Goal: Task Accomplishment & Management: Manage account settings

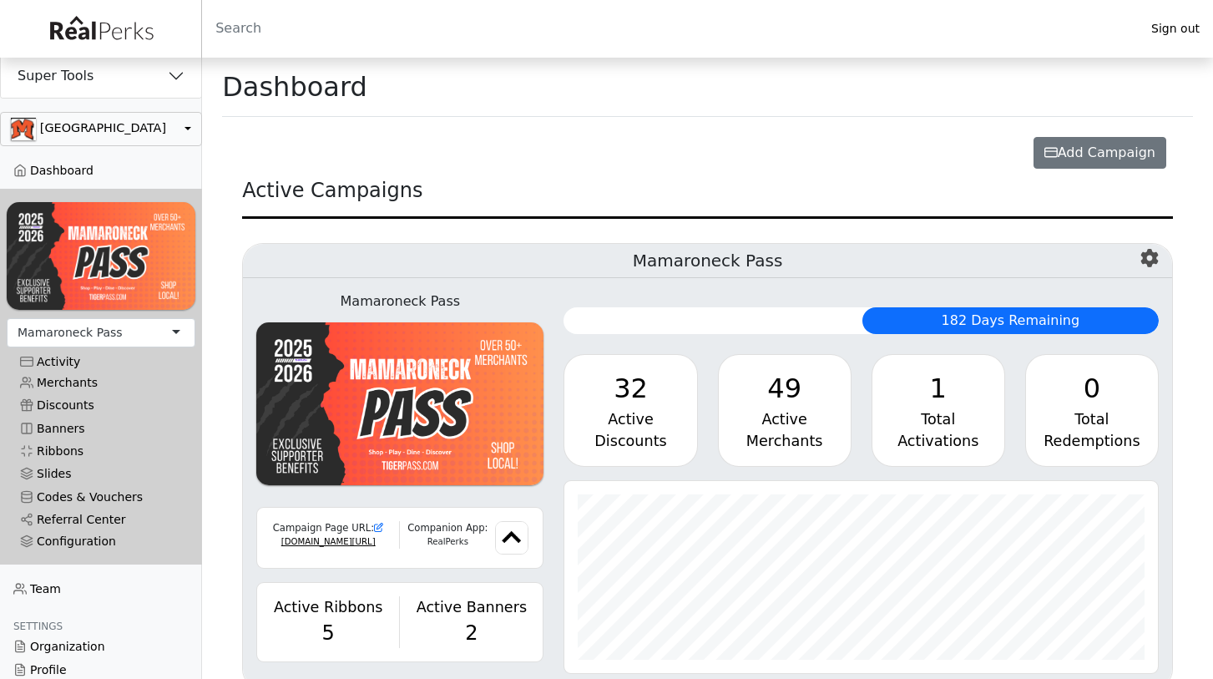
scroll to position [192, 593]
click at [179, 74] on button "Super Tools" at bounding box center [101, 75] width 200 height 43
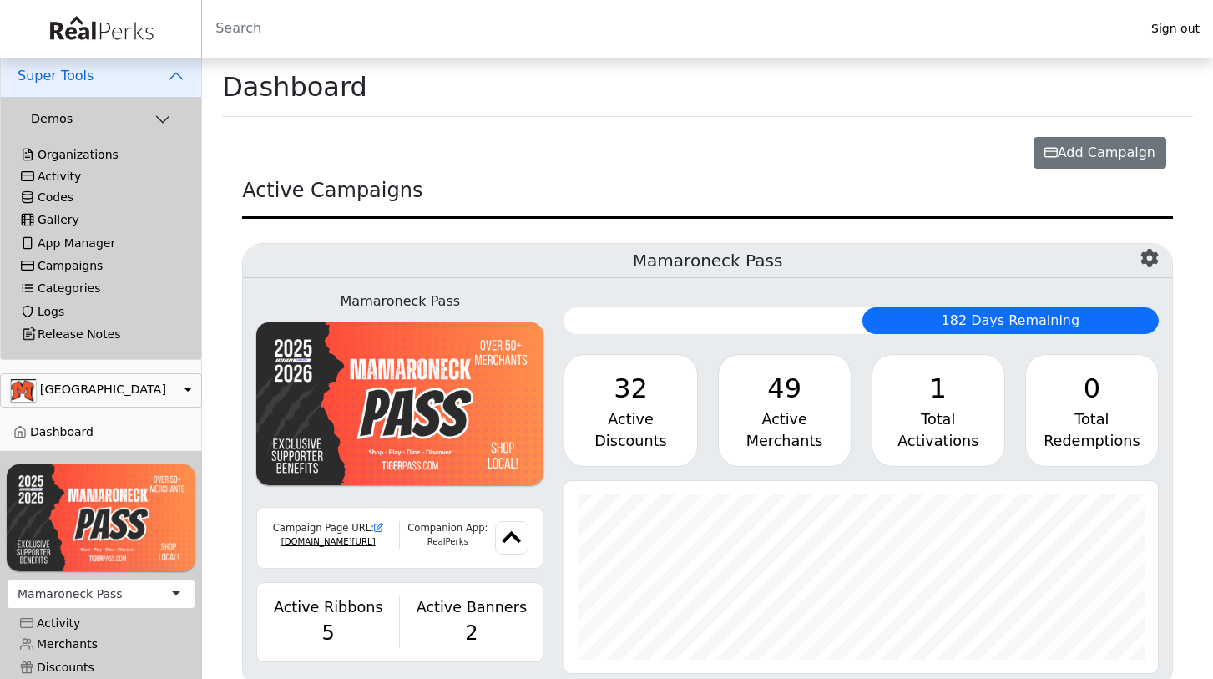
click at [59, 175] on div "Activity" at bounding box center [101, 177] width 160 height 14
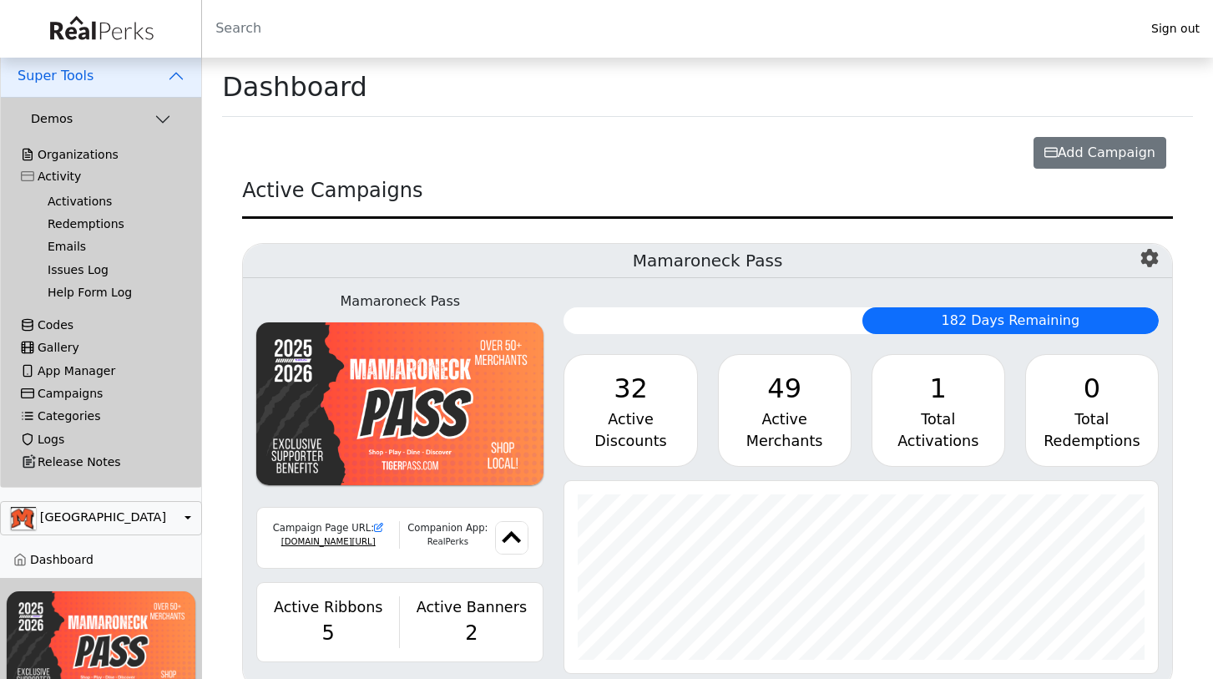
click at [175, 82] on button "Super Tools" at bounding box center [101, 75] width 200 height 43
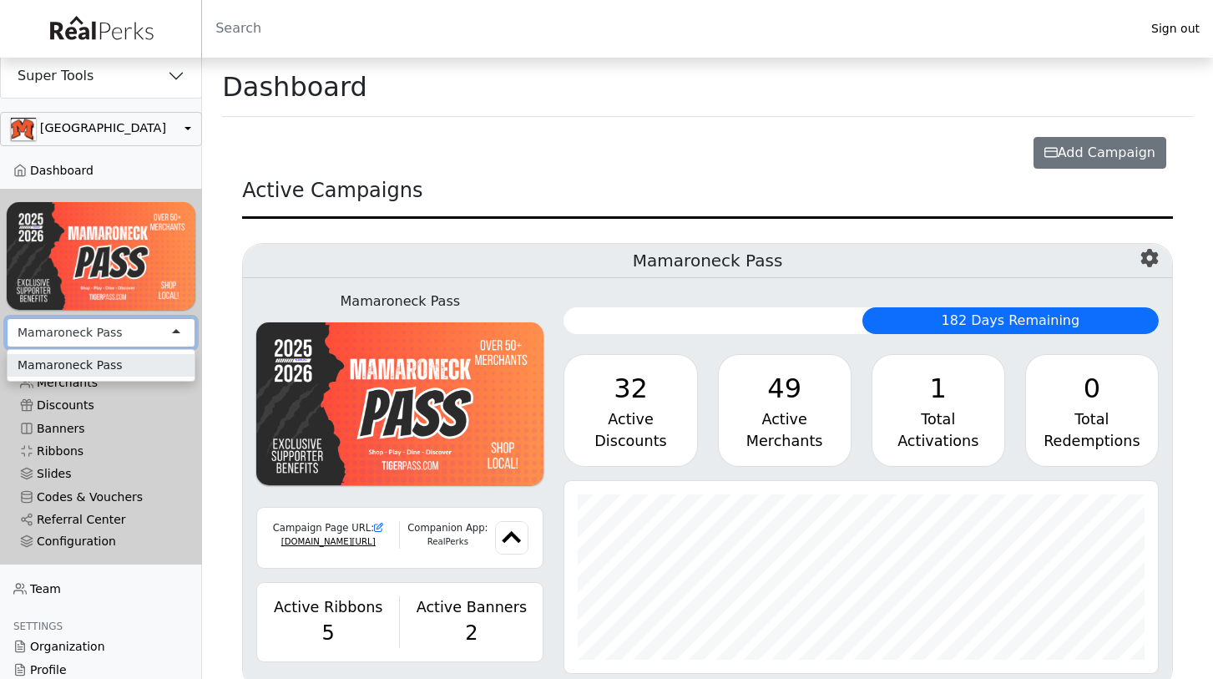
click at [88, 342] on div "Mamaroneck Pass" at bounding box center [70, 333] width 105 height 18
click at [152, 124] on button "button" at bounding box center [101, 129] width 202 height 34
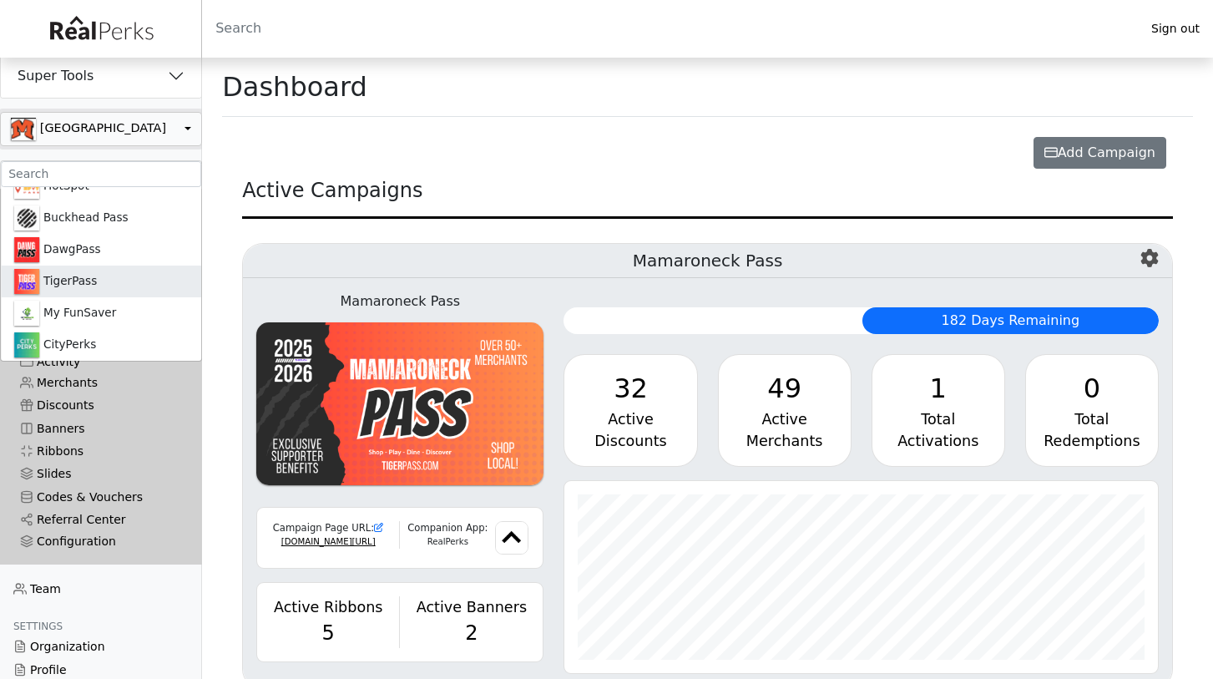
scroll to position [825, 0]
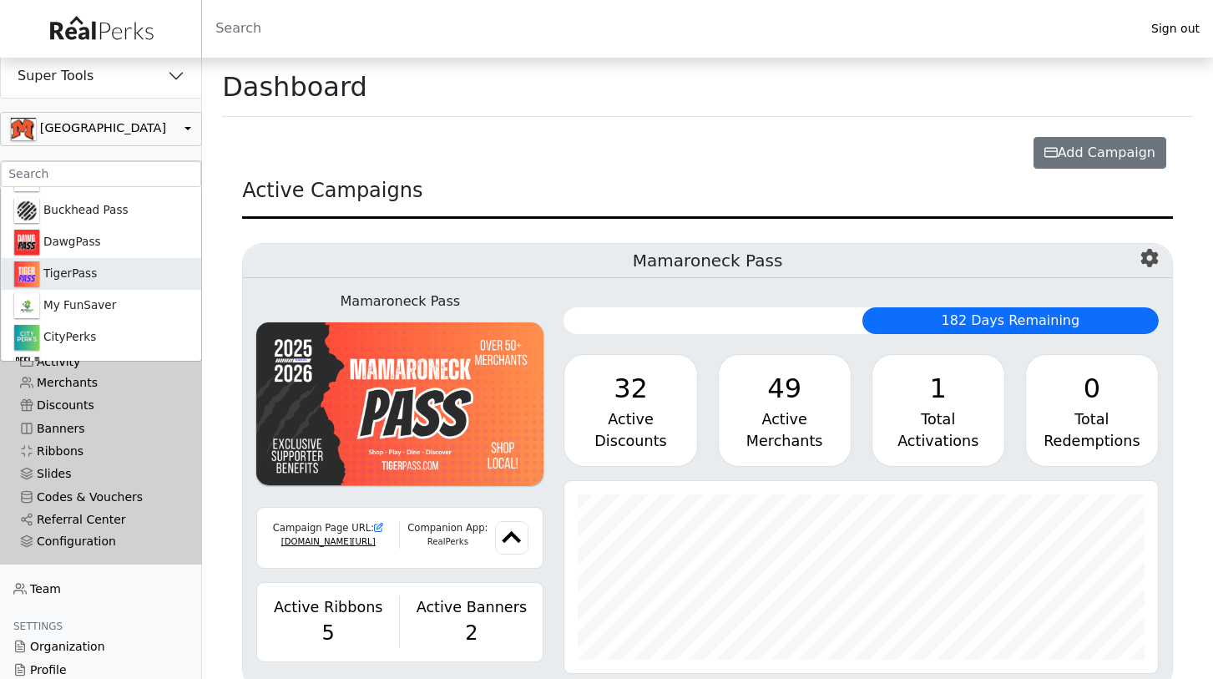
click at [104, 261] on link "TigerPass" at bounding box center [101, 274] width 200 height 32
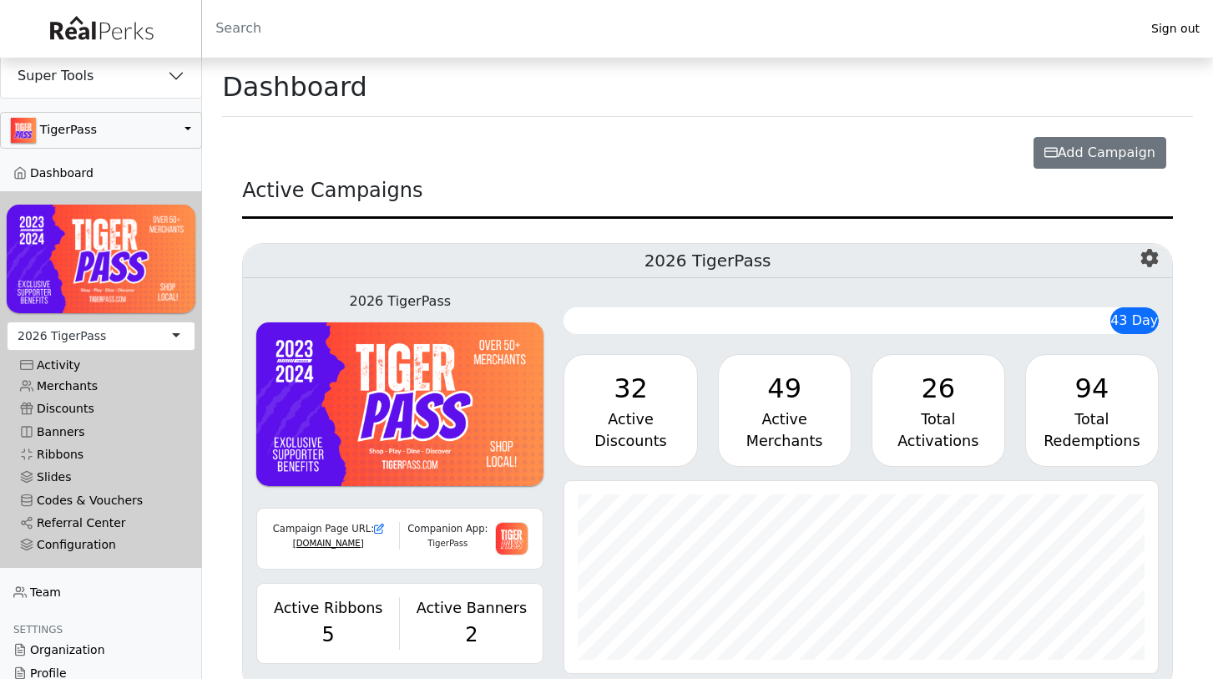
scroll to position [192, 593]
click at [1151, 265] on icon "button" at bounding box center [1150, 258] width 18 height 18
click at [1122, 295] on link "Campaign Settings" at bounding box center [1082, 295] width 154 height 27
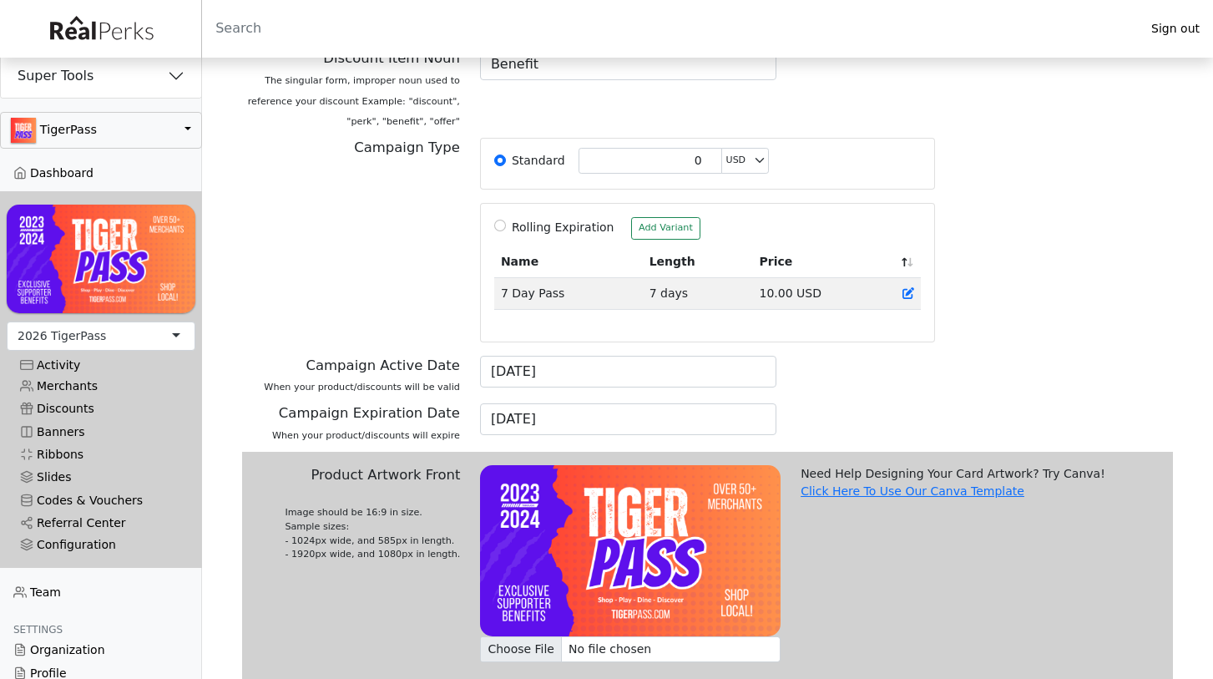
scroll to position [396, 0]
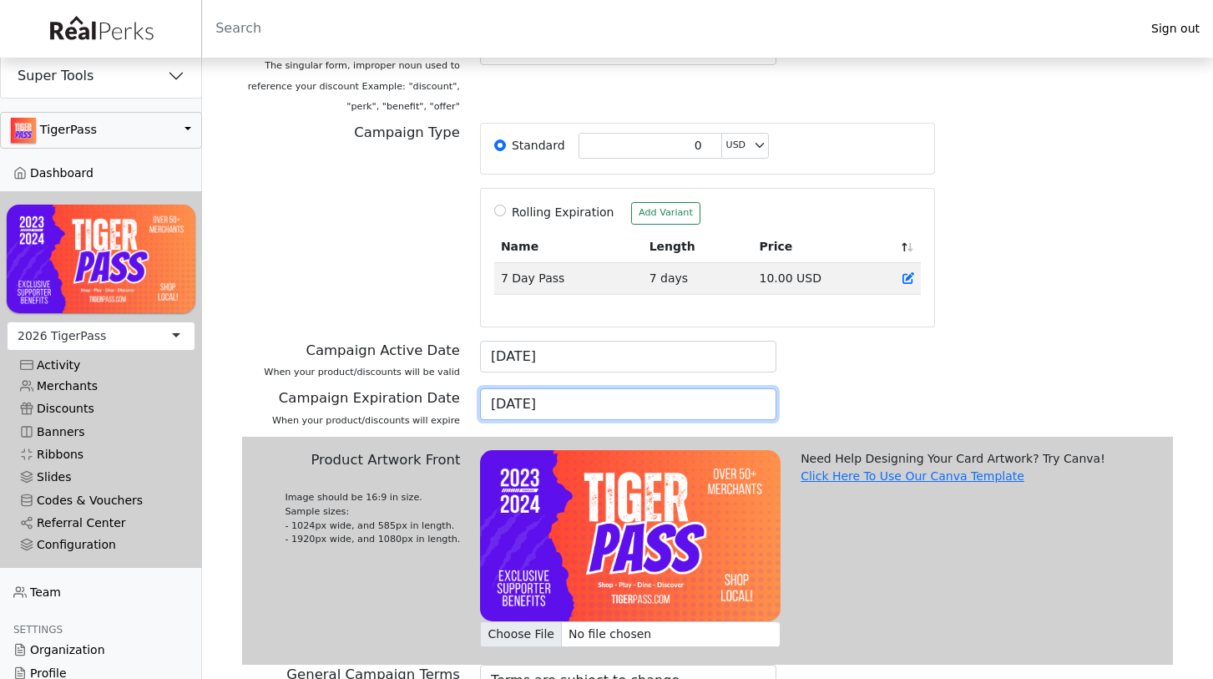
click at [753, 393] on input "11/13/2025" at bounding box center [628, 404] width 297 height 32
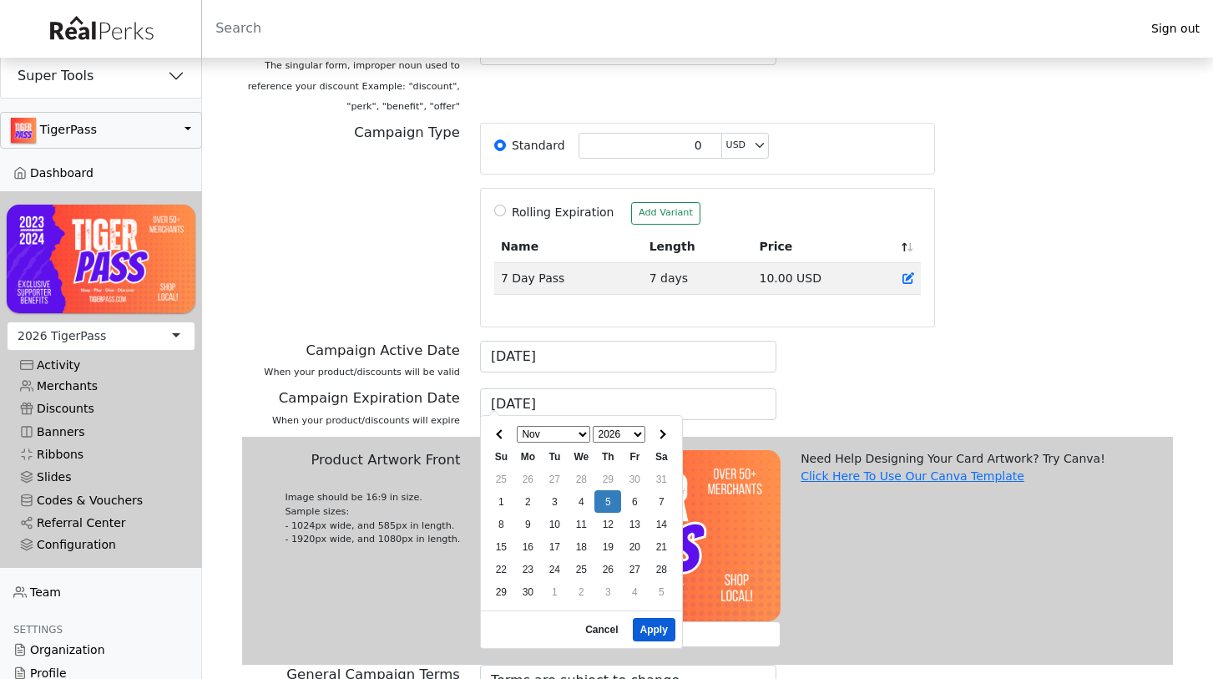
click at [653, 634] on button "Apply" at bounding box center [654, 629] width 43 height 23
type input "11/05/2026"
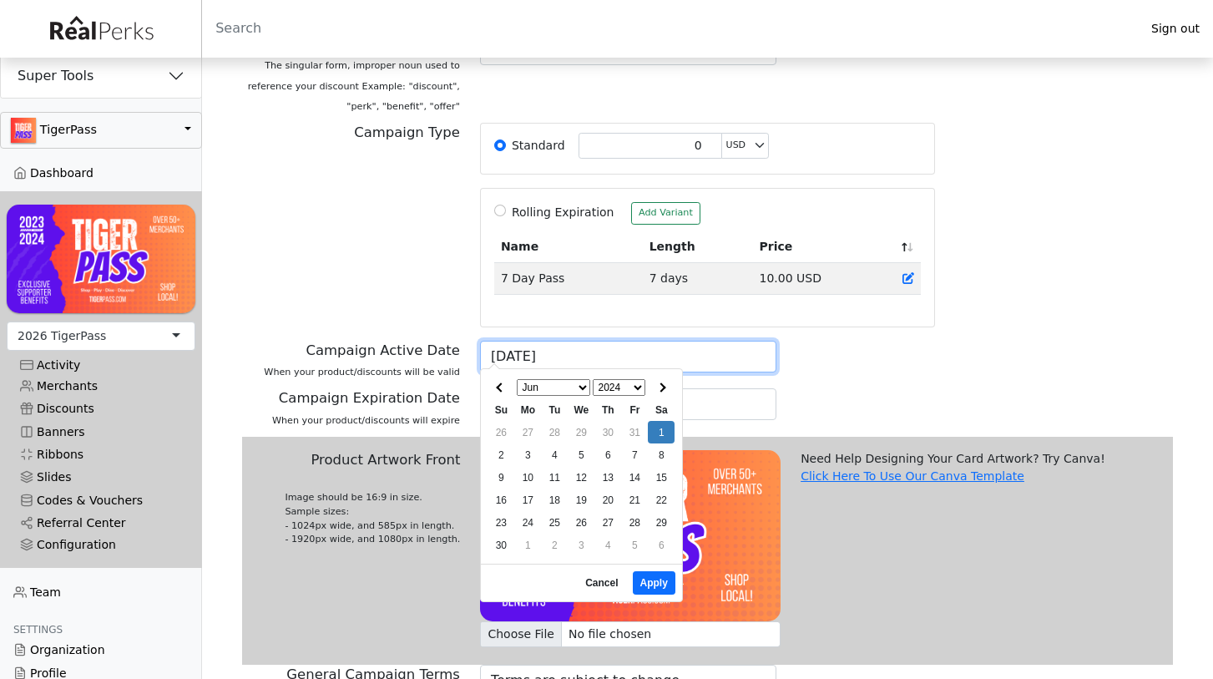
click at [679, 351] on input "06/01/2024" at bounding box center [628, 357] width 297 height 32
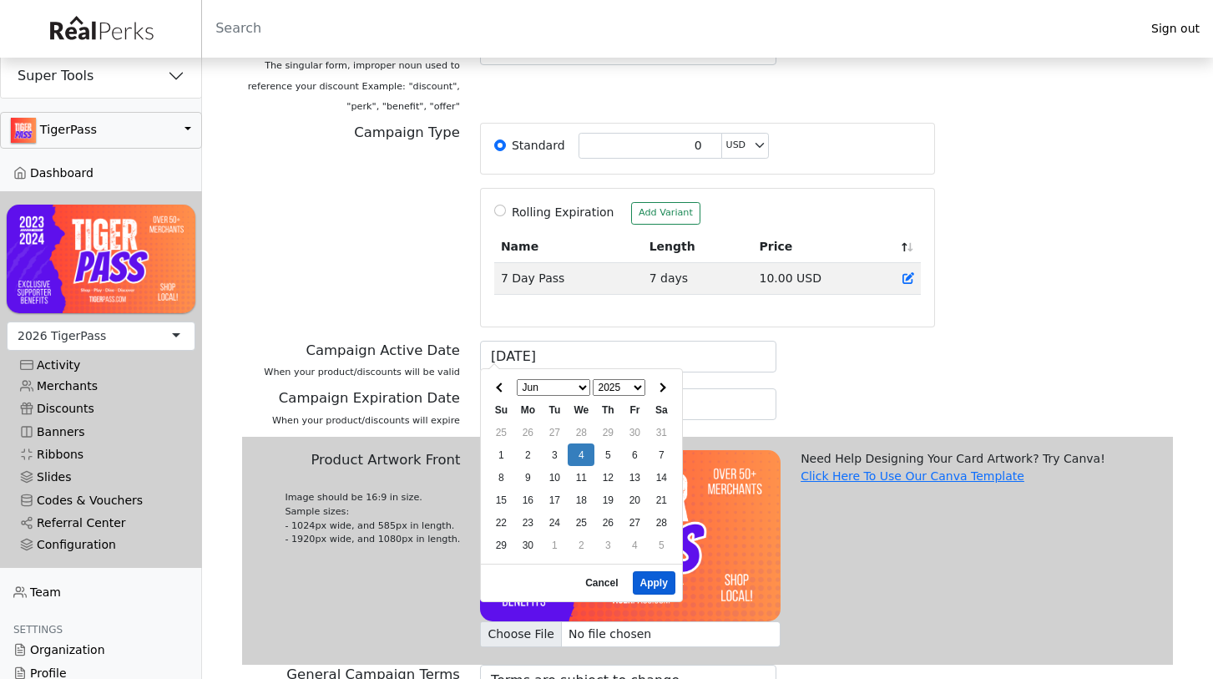
click at [653, 595] on button "Apply" at bounding box center [654, 582] width 43 height 23
type input "06/04/2025"
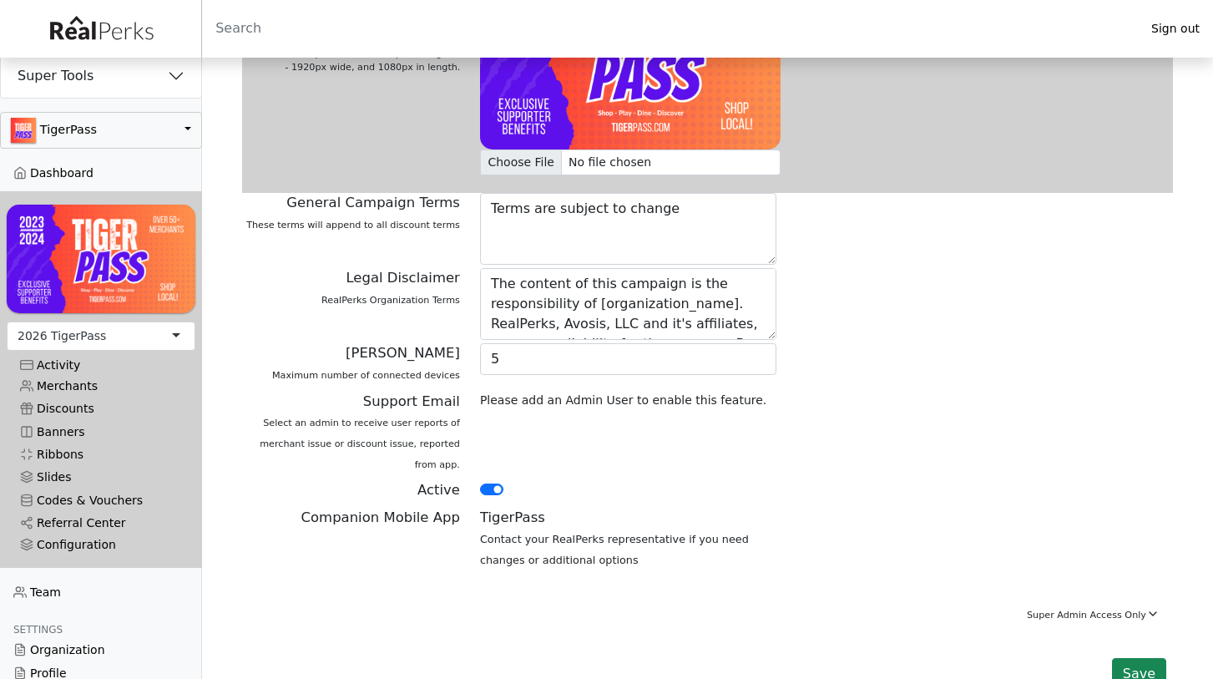
scroll to position [867, 0]
click at [1138, 659] on button "Save" at bounding box center [1139, 675] width 54 height 32
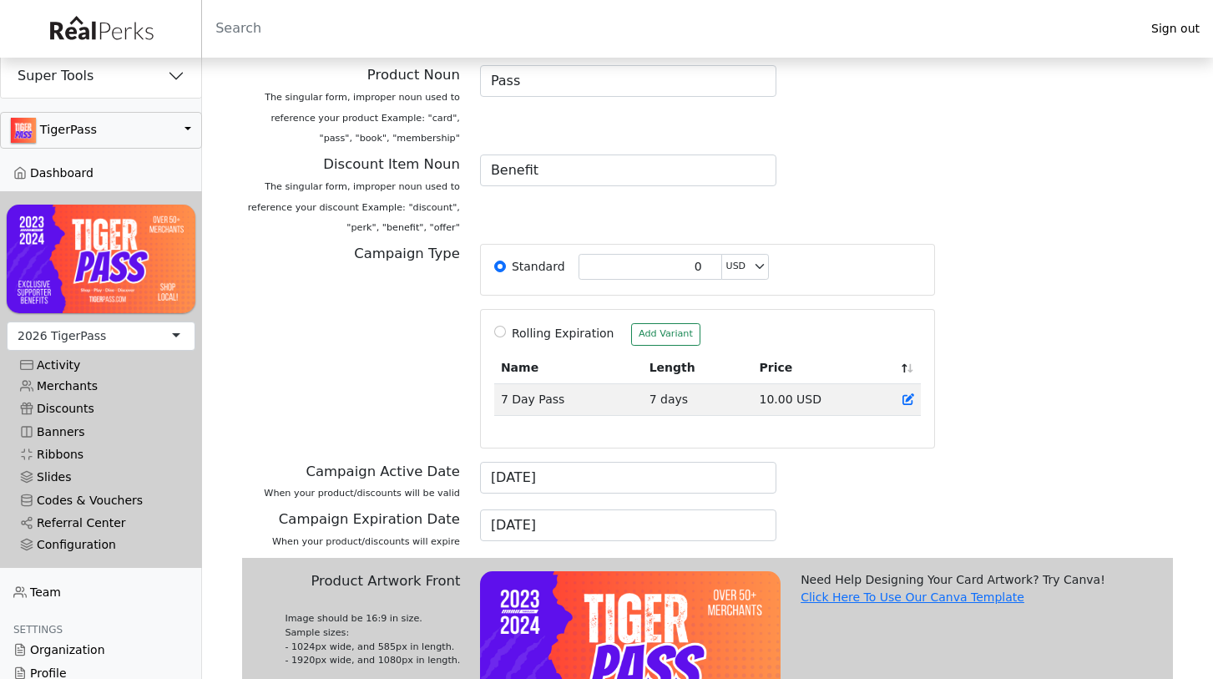
scroll to position [204, 0]
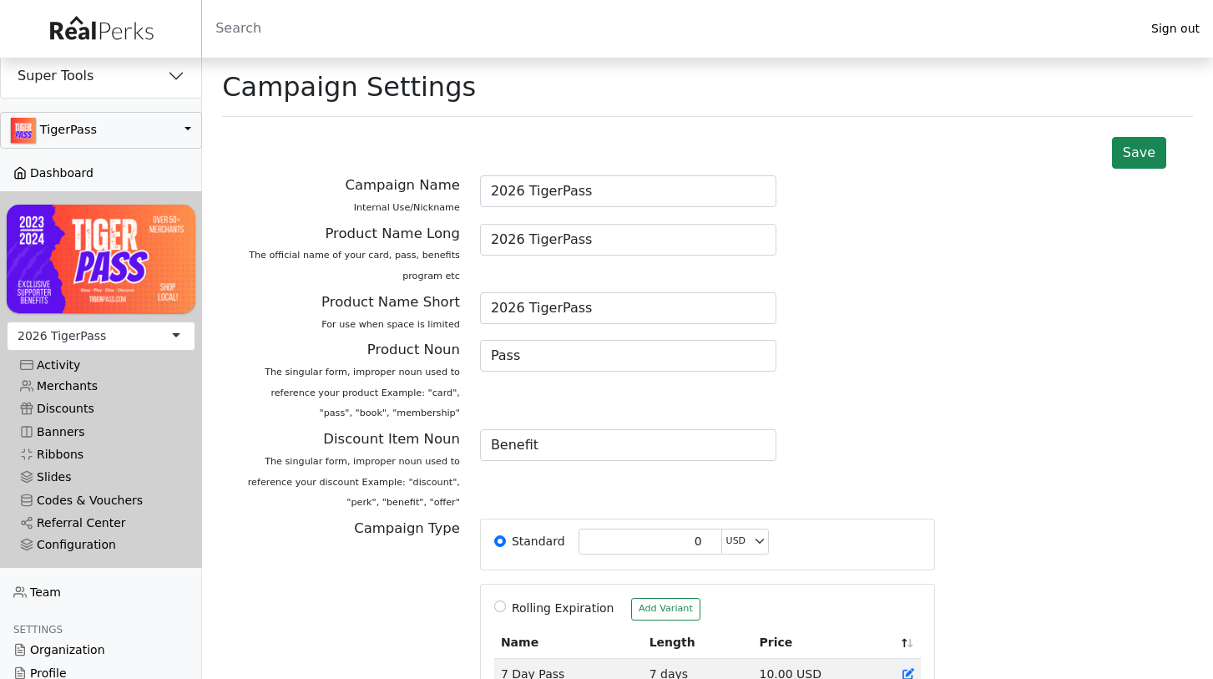
click at [110, 166] on link "Dashboard" at bounding box center [101, 173] width 202 height 23
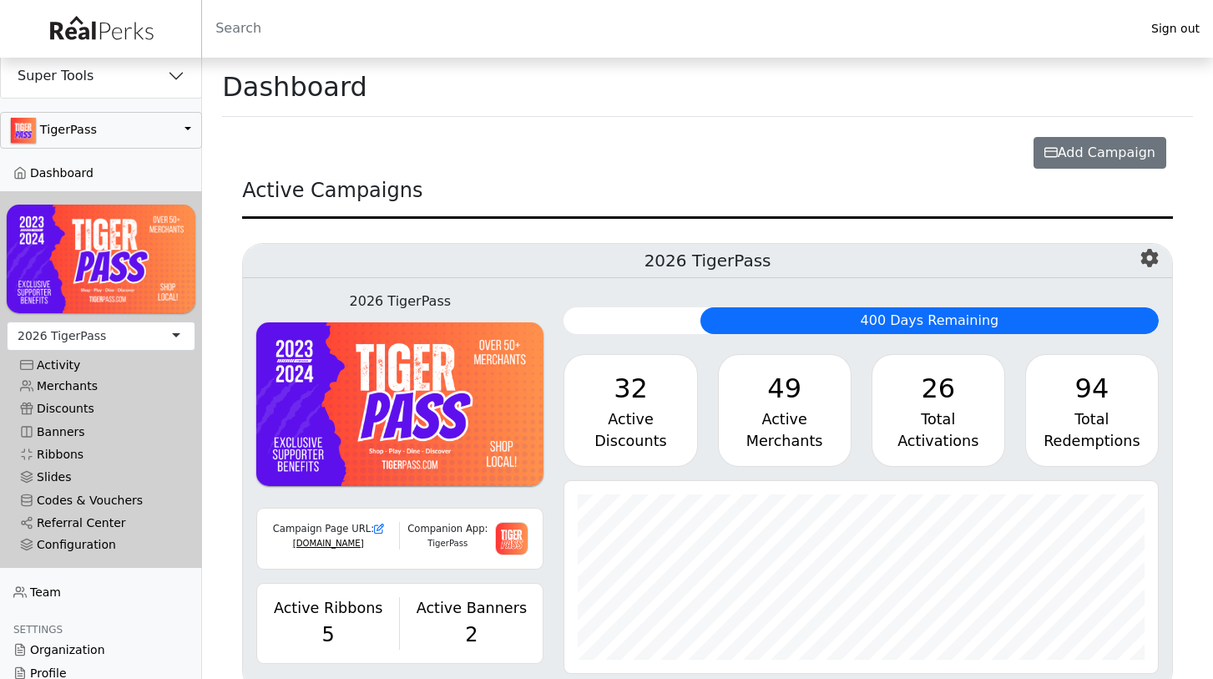
scroll to position [192, 593]
click at [1148, 259] on icon "button" at bounding box center [1150, 258] width 18 height 18
click at [847, 273] on h5 "2026 TigerPass" at bounding box center [708, 261] width 930 height 34
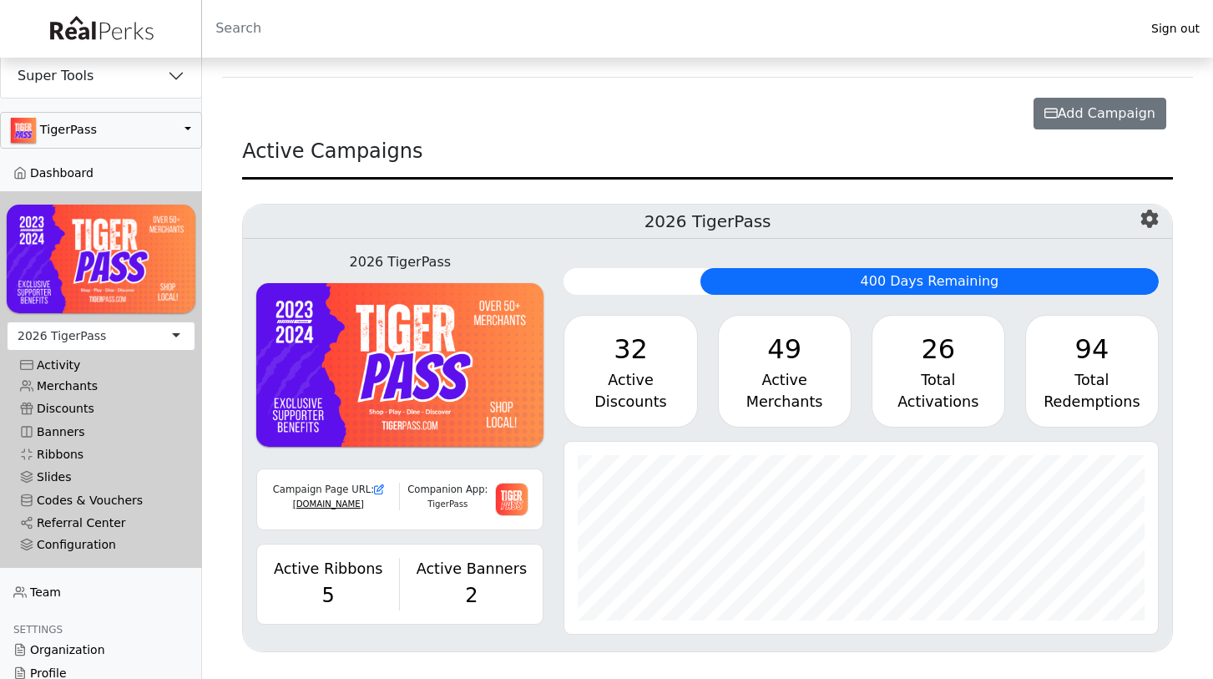
scroll to position [38, 0]
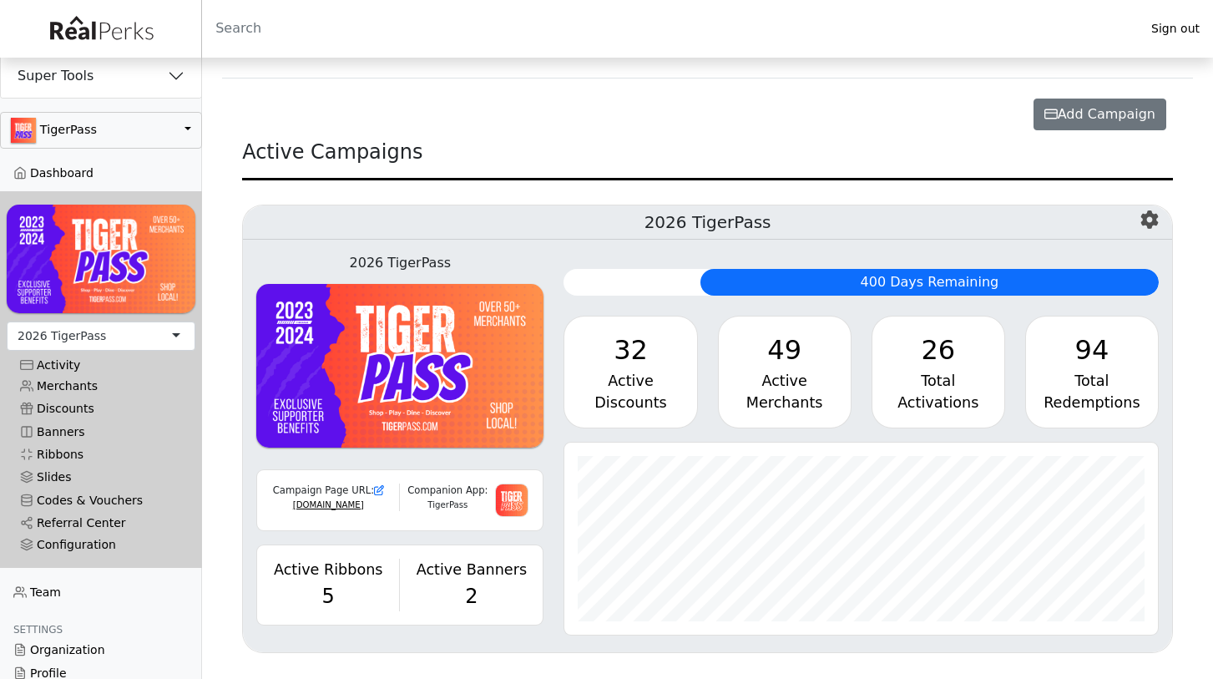
click at [940, 348] on div "26" at bounding box center [938, 350] width 105 height 40
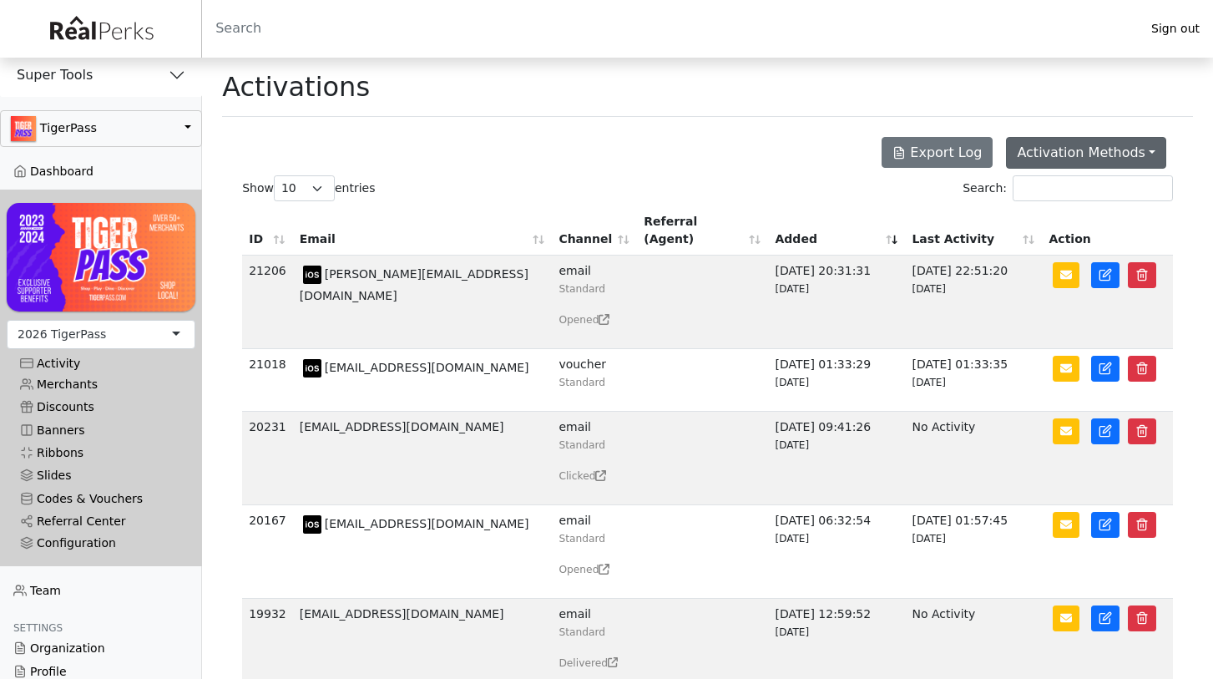
click at [1064, 147] on button "Activation Methods" at bounding box center [1086, 153] width 160 height 32
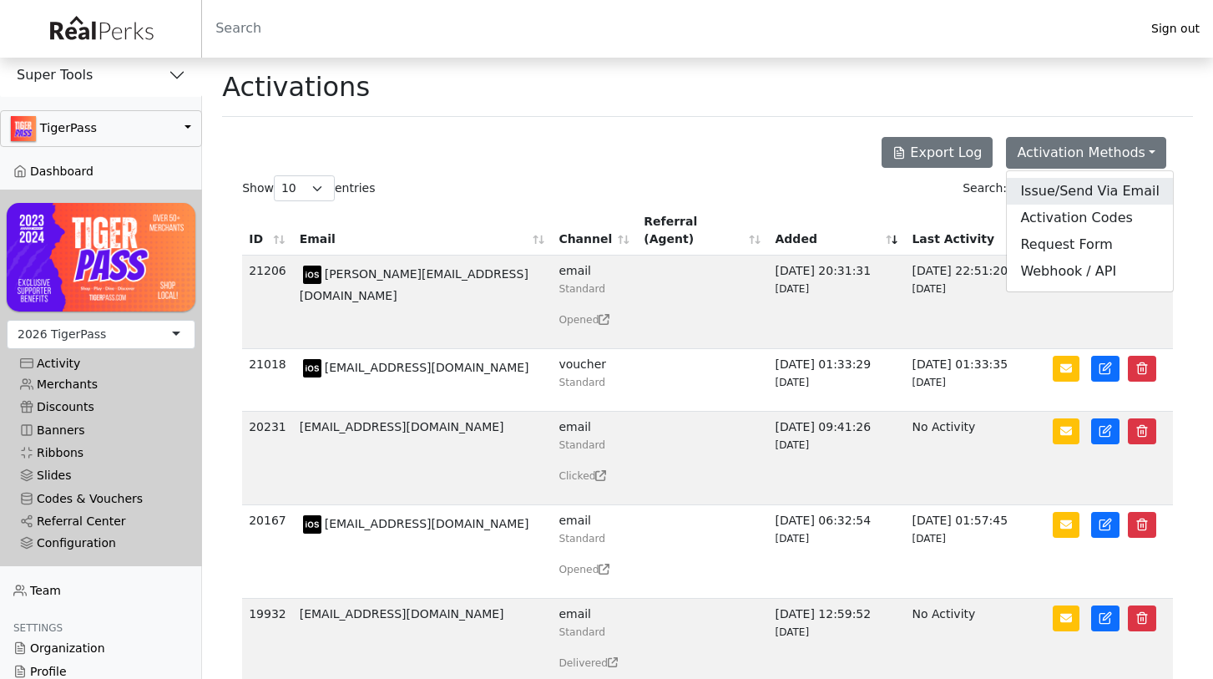
click at [1080, 185] on link "Issue/Send Via Email" at bounding box center [1089, 191] width 165 height 27
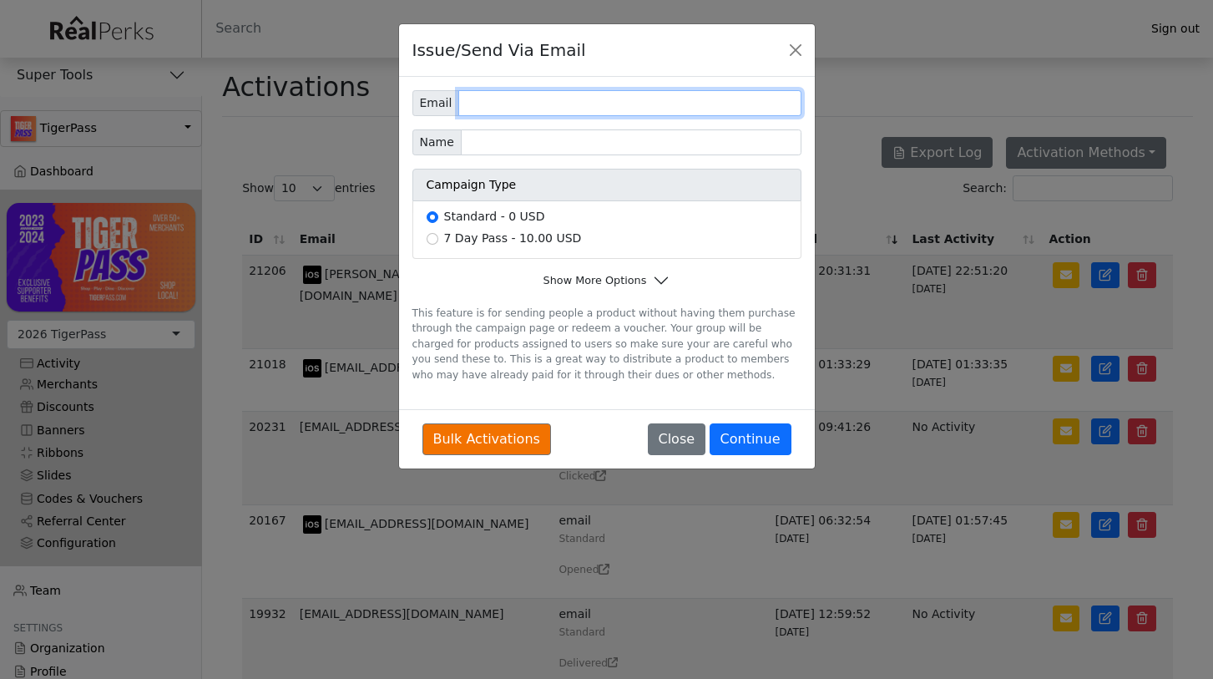
paste input "[PERSON_NAME][EMAIL_ADDRESS][DOMAIN_NAME]"
type input "[PERSON_NAME][EMAIL_ADDRESS][DOMAIN_NAME]"
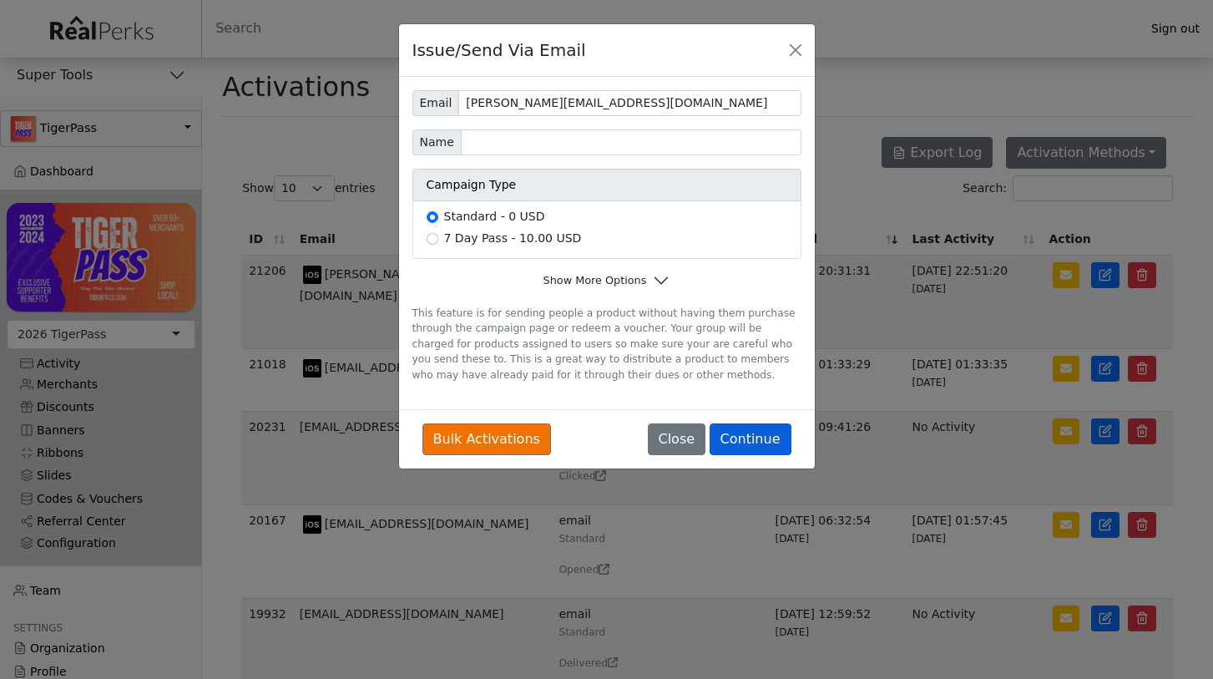
click at [758, 439] on button "Continue" at bounding box center [751, 439] width 82 height 32
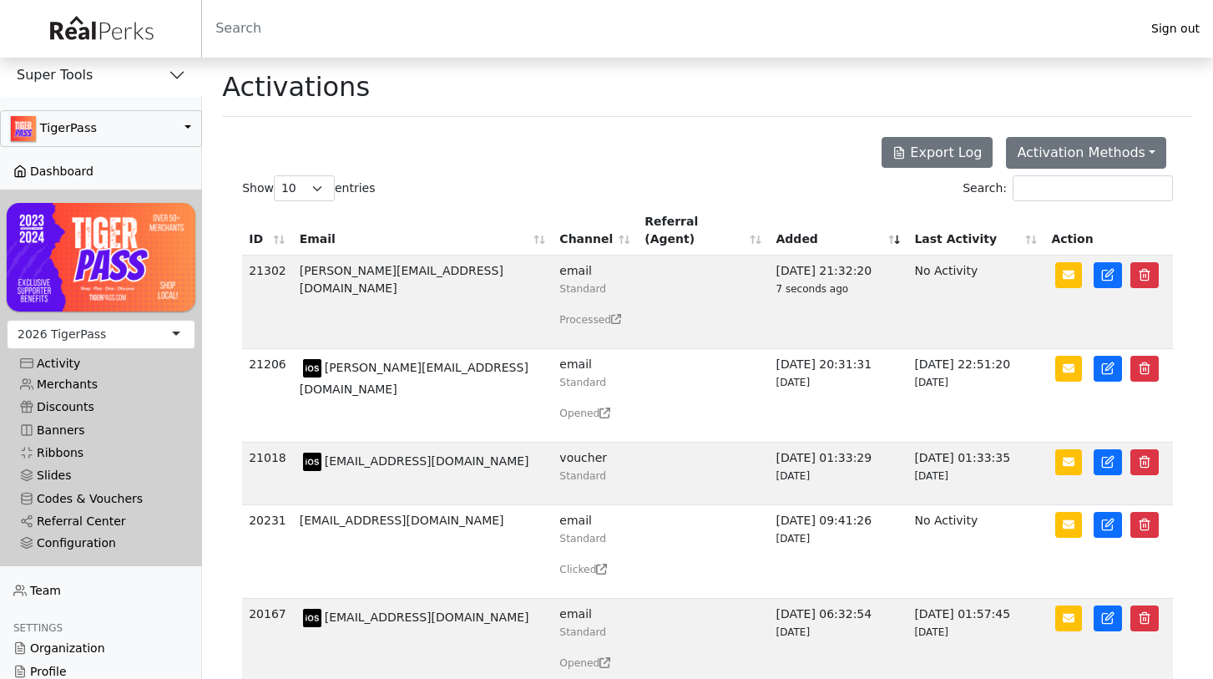
click at [84, 177] on link "Dashboard" at bounding box center [101, 171] width 202 height 23
click at [600, 564] on icon at bounding box center [601, 569] width 10 height 10
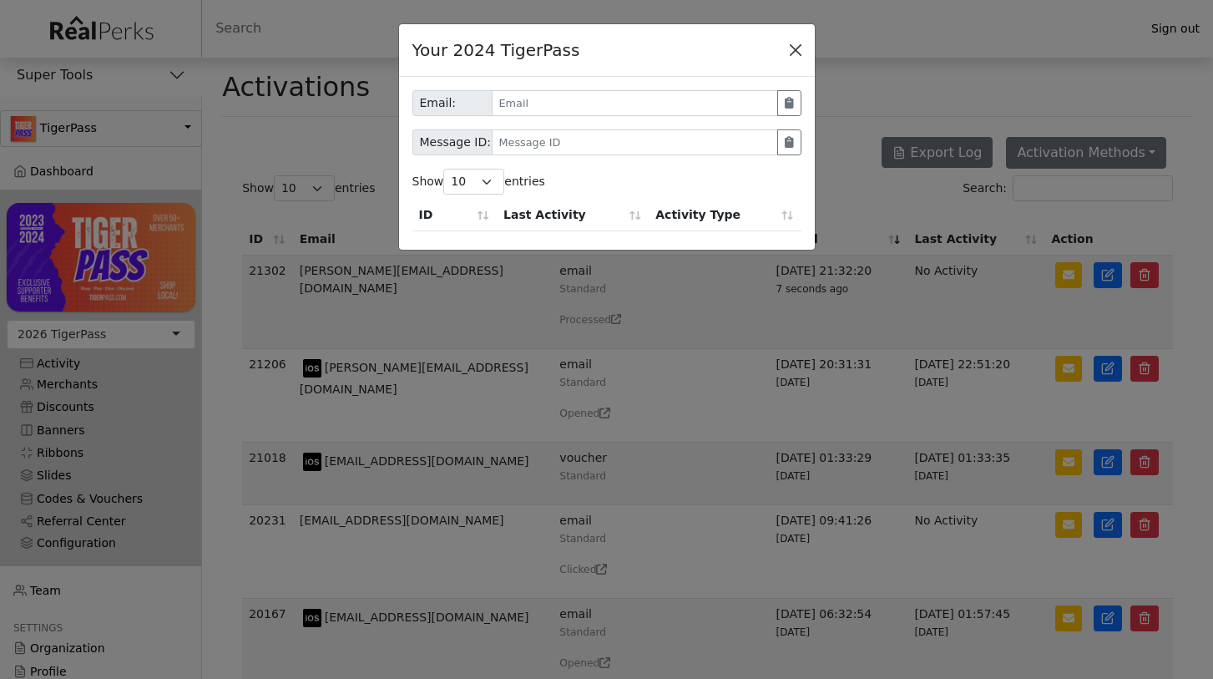
click at [799, 45] on button "Close" at bounding box center [795, 50] width 25 height 25
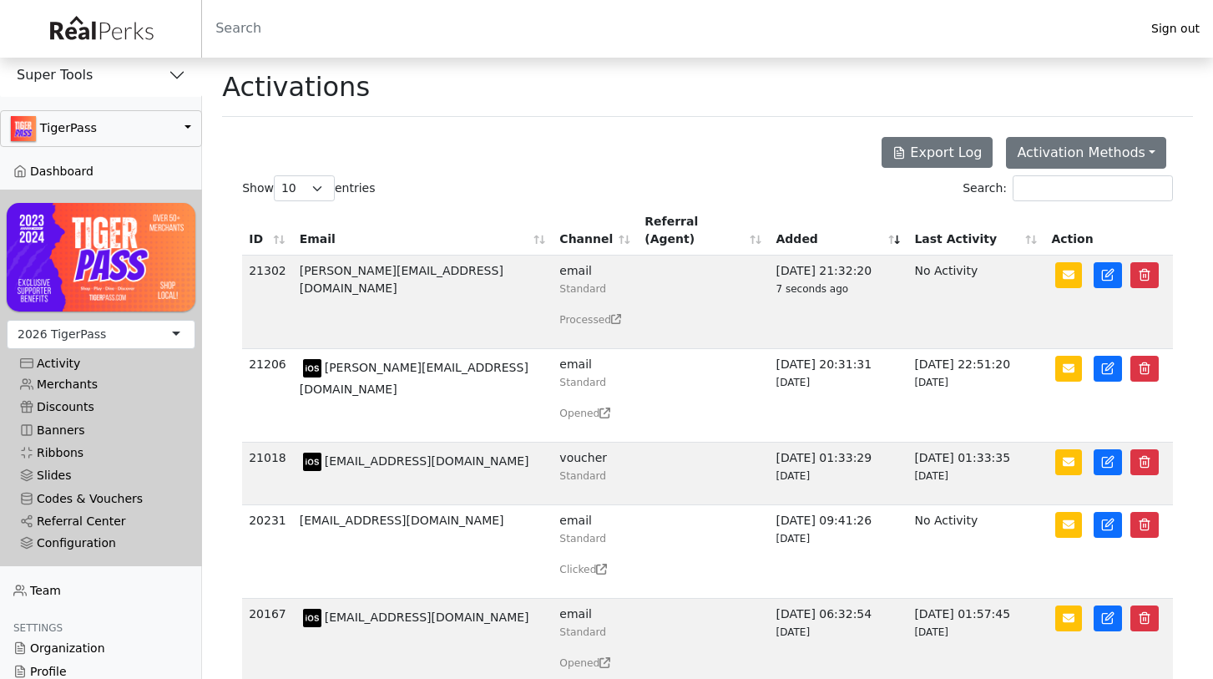
click at [707, 141] on div "Activation Methods Issue/Send Via Email Activation Codes Request Form Webhook /…" at bounding box center [707, 152] width 951 height 45
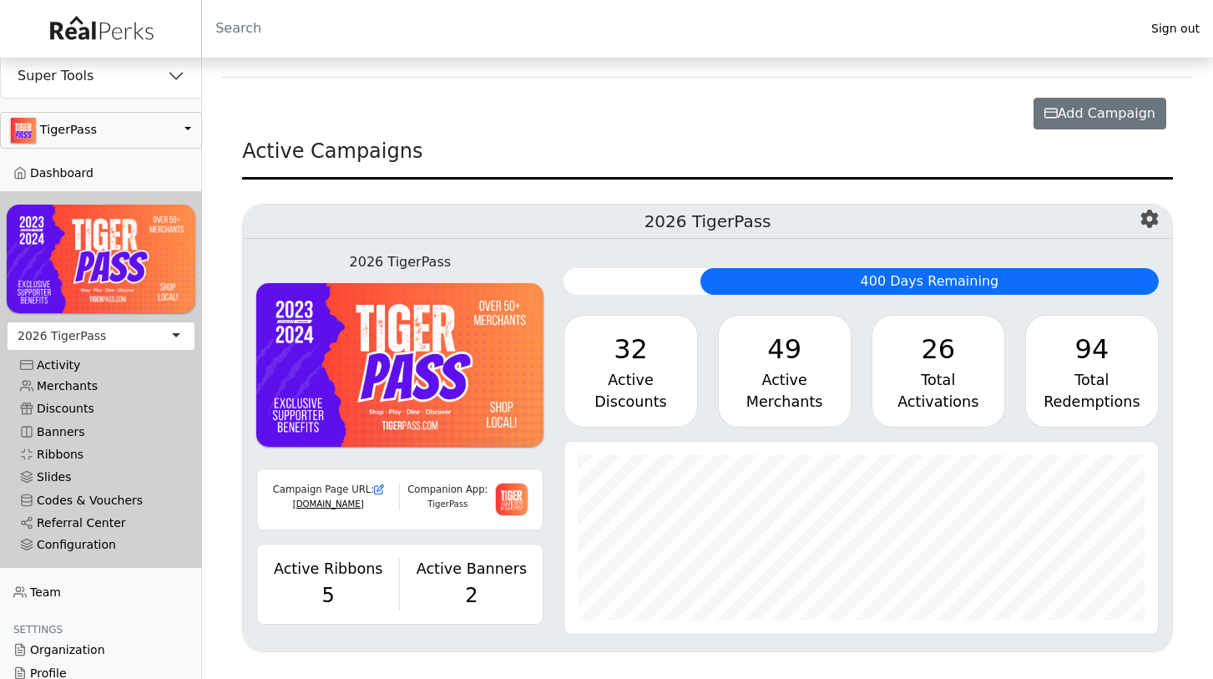
scroll to position [11, 0]
